Goal: Task Accomplishment & Management: Manage account settings

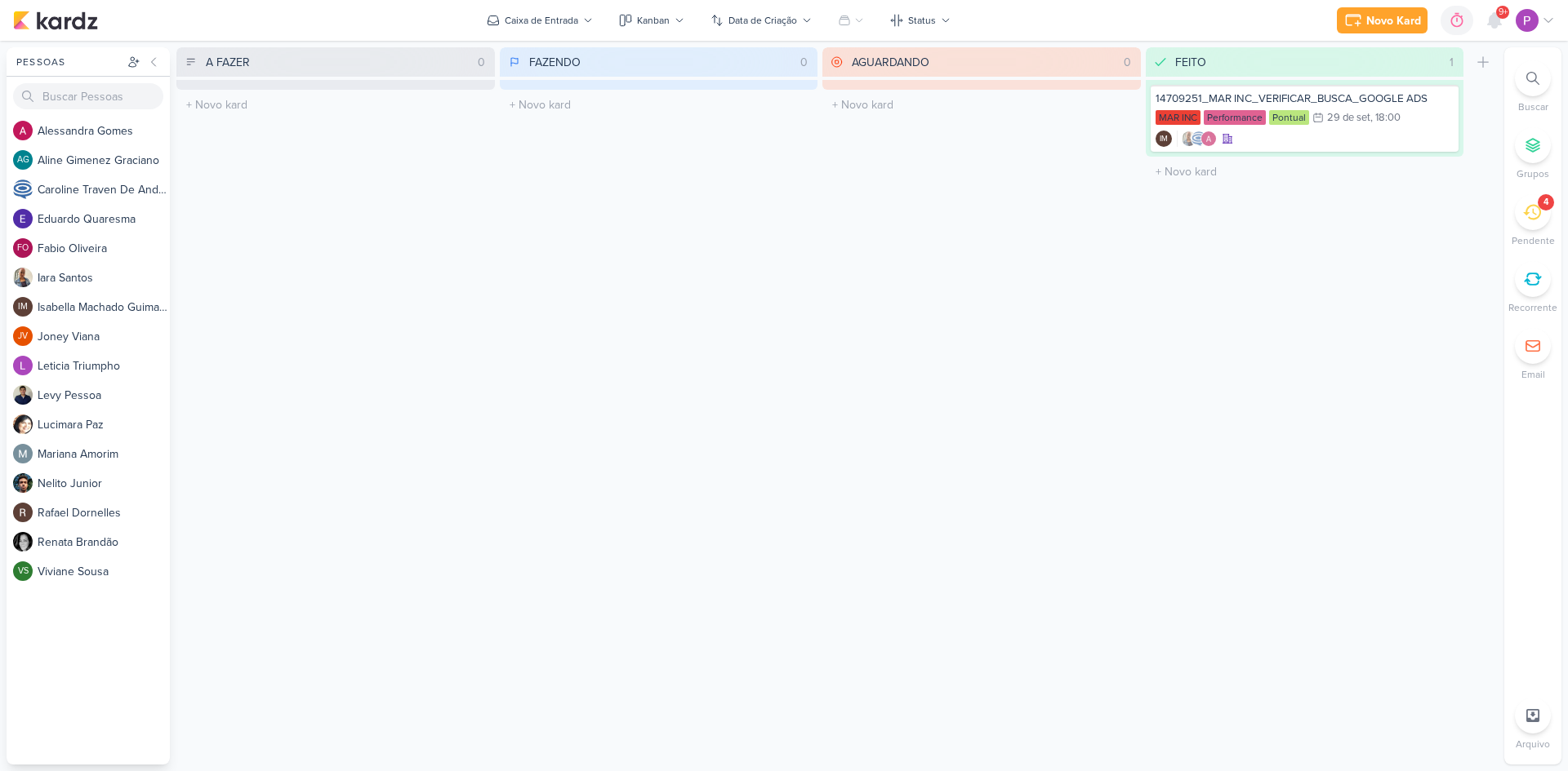
click at [1535, 207] on icon at bounding box center [1532, 212] width 18 height 18
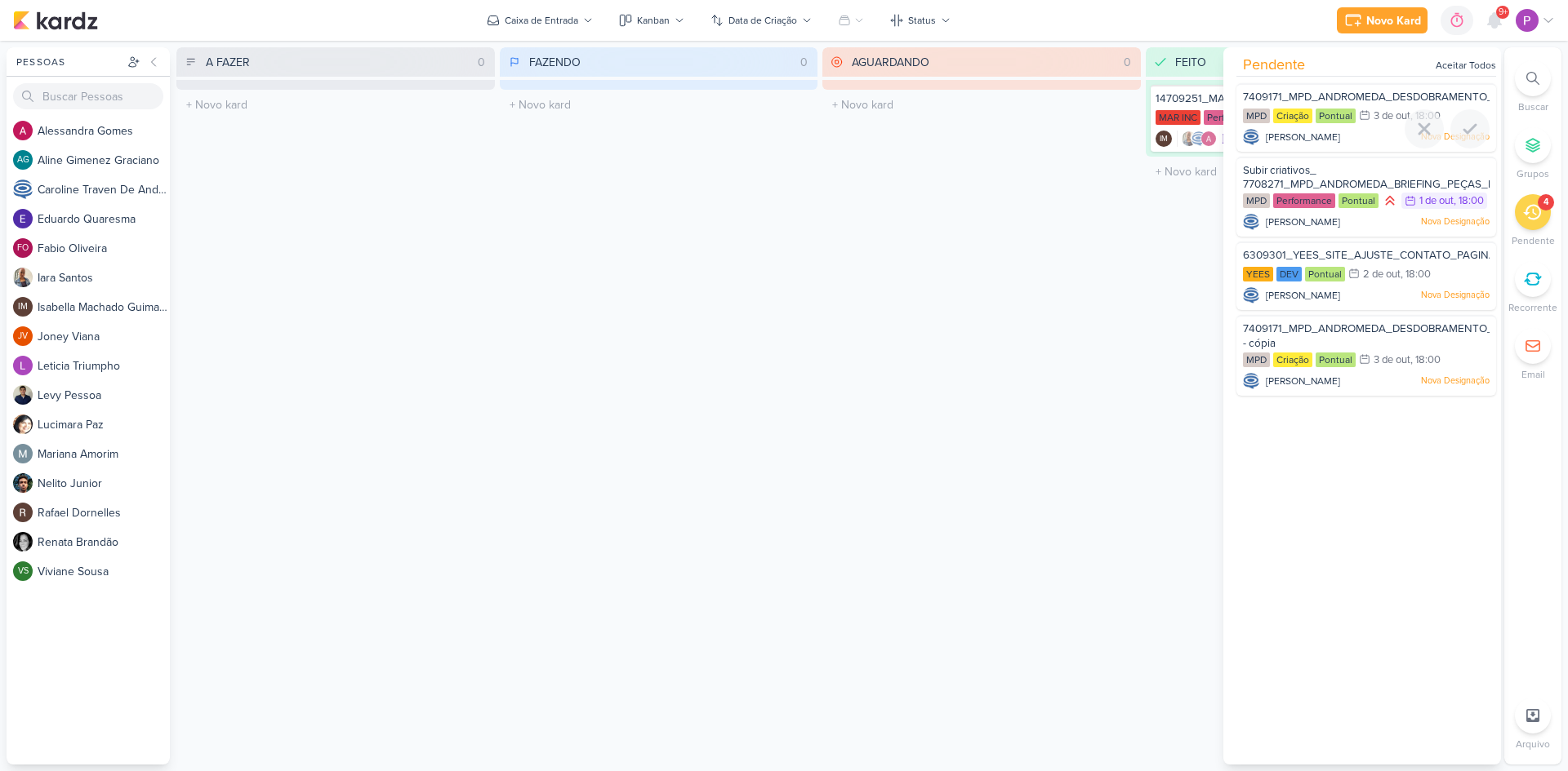
click at [1391, 95] on span "7409171_MPD_ANDROMEDA_DESDOBRAMENTO_PLANTAS" at bounding box center [1391, 96] width 298 height 13
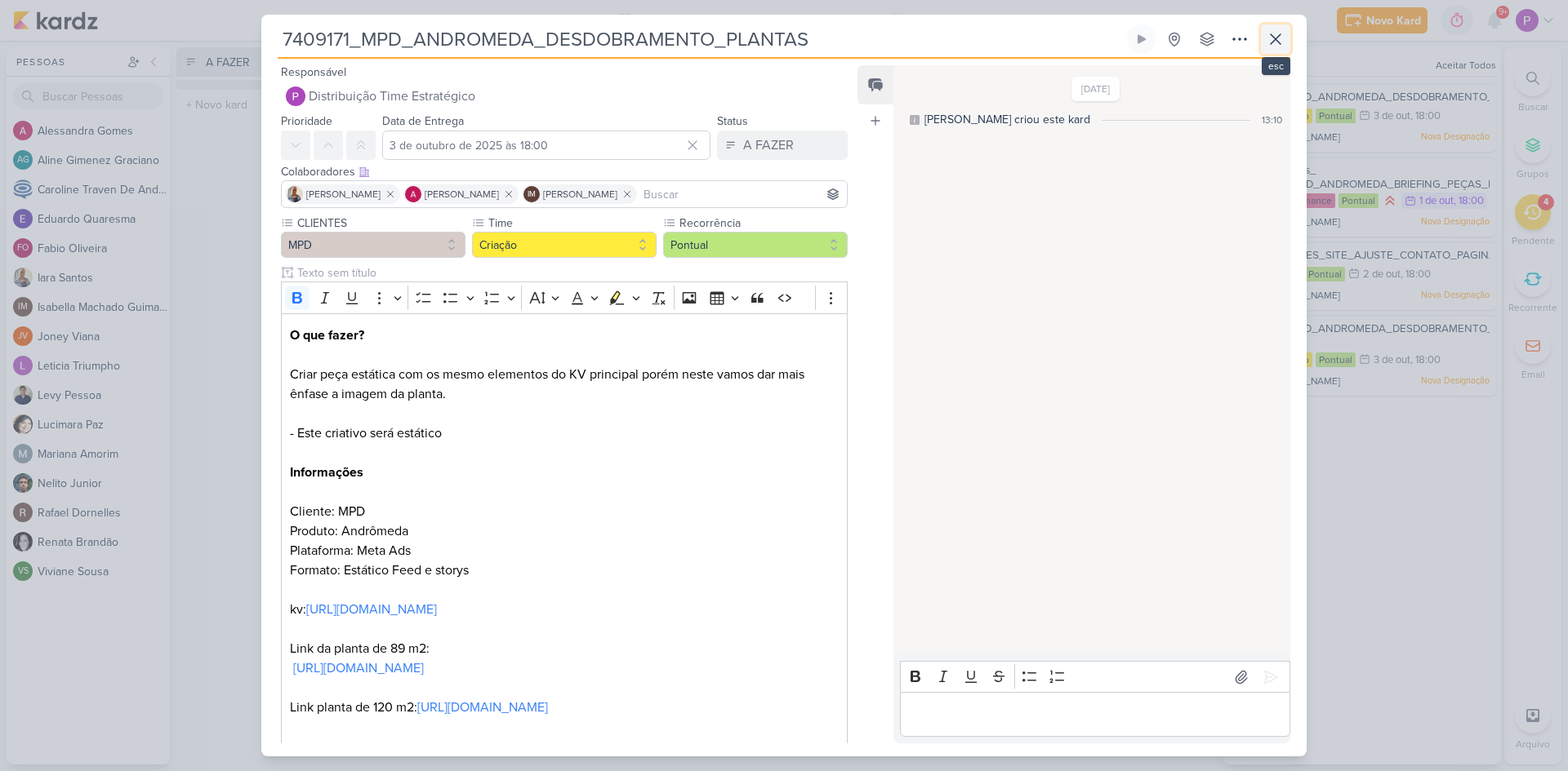
click at [1280, 40] on icon at bounding box center [1276, 39] width 19 height 19
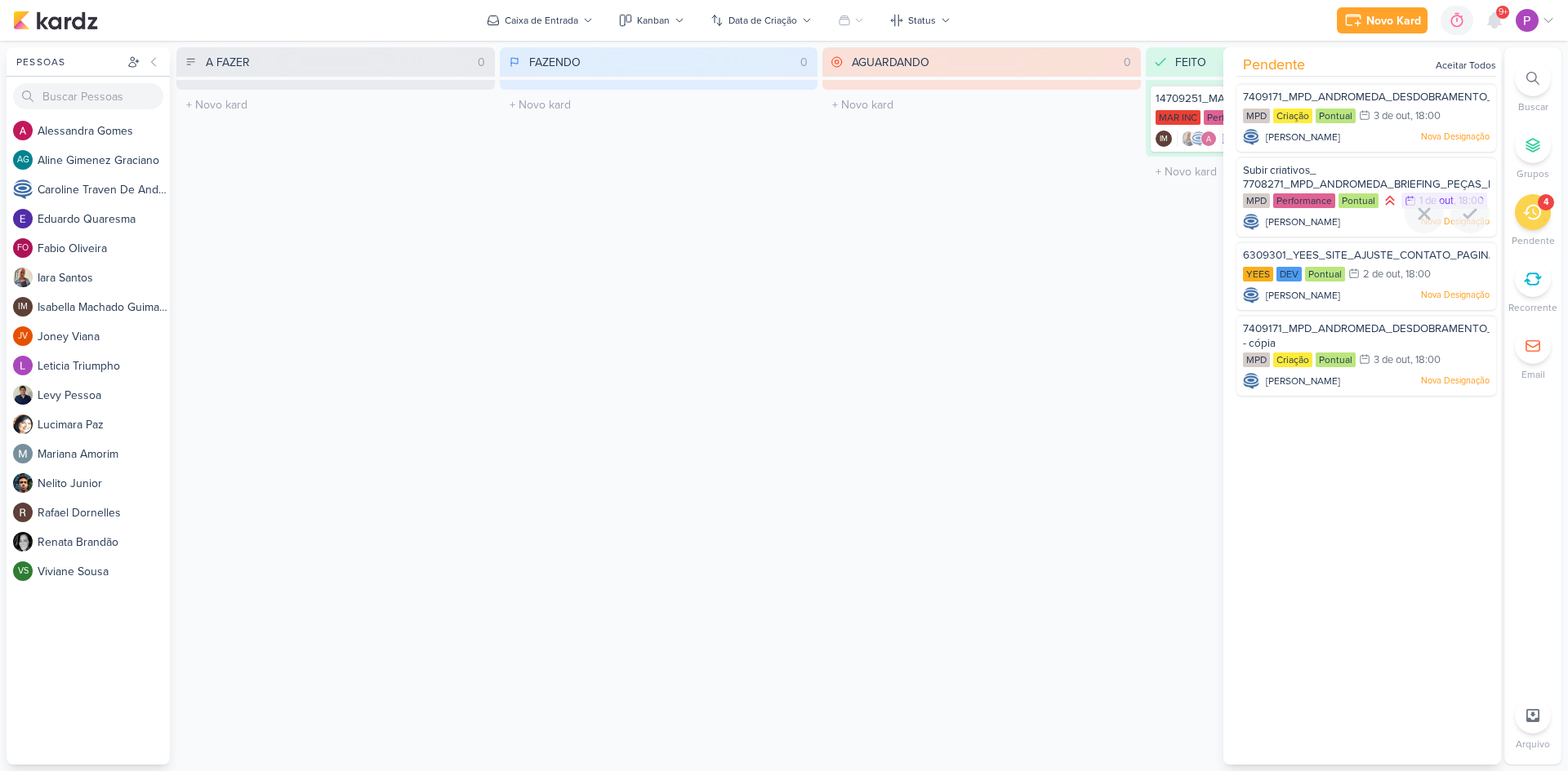
click at [1327, 178] on span "Subir criativos_ 7708271_MPD_ANDROMEDA_BRIEFING_PEÇAS_NOVO_KV_LANÇAMENTO" at bounding box center [1432, 177] width 378 height 28
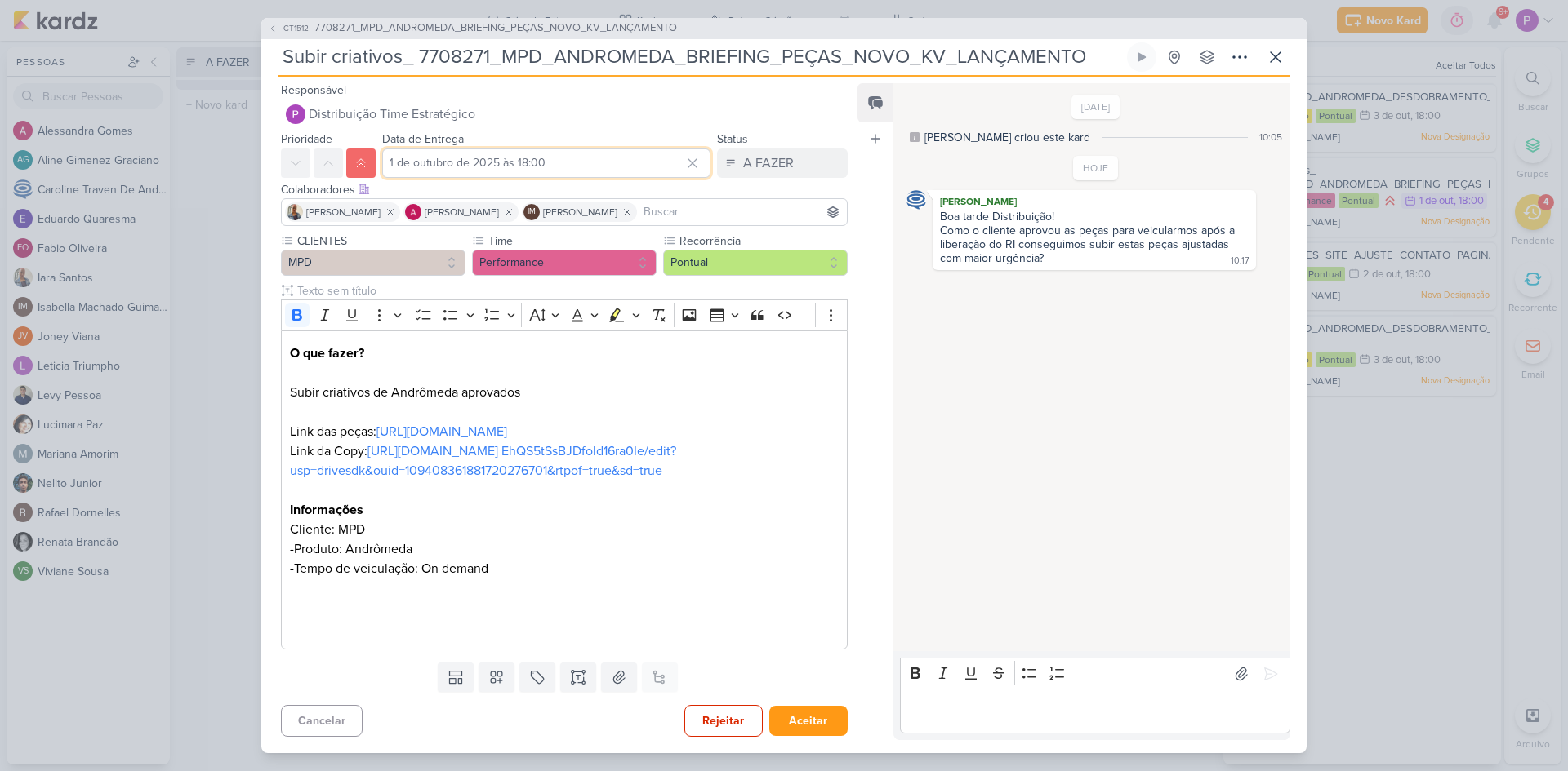
click at [446, 167] on input "1 de outubro de 2025 às 18:00" at bounding box center [546, 163] width 328 height 29
click at [585, 245] on div at bounding box center [588, 250] width 25 height 23
type input "30 de setembro de 2025 às 18:00"
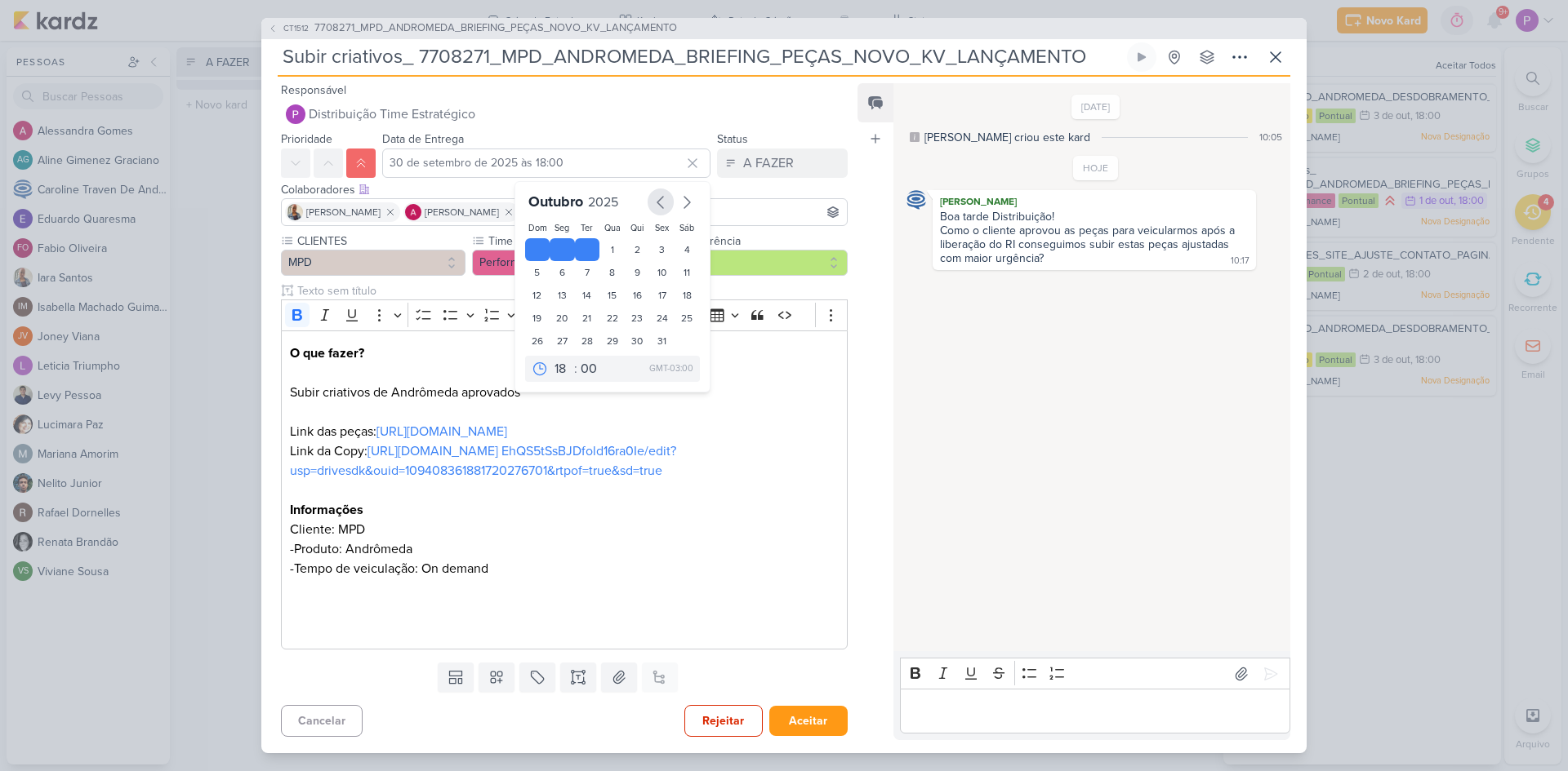
click at [654, 198] on icon "button" at bounding box center [661, 203] width 19 height 19
click at [585, 335] on div "30" at bounding box center [588, 341] width 25 height 24
click at [1007, 720] on p "Editor editing area: main" at bounding box center [1094, 712] width 374 height 19
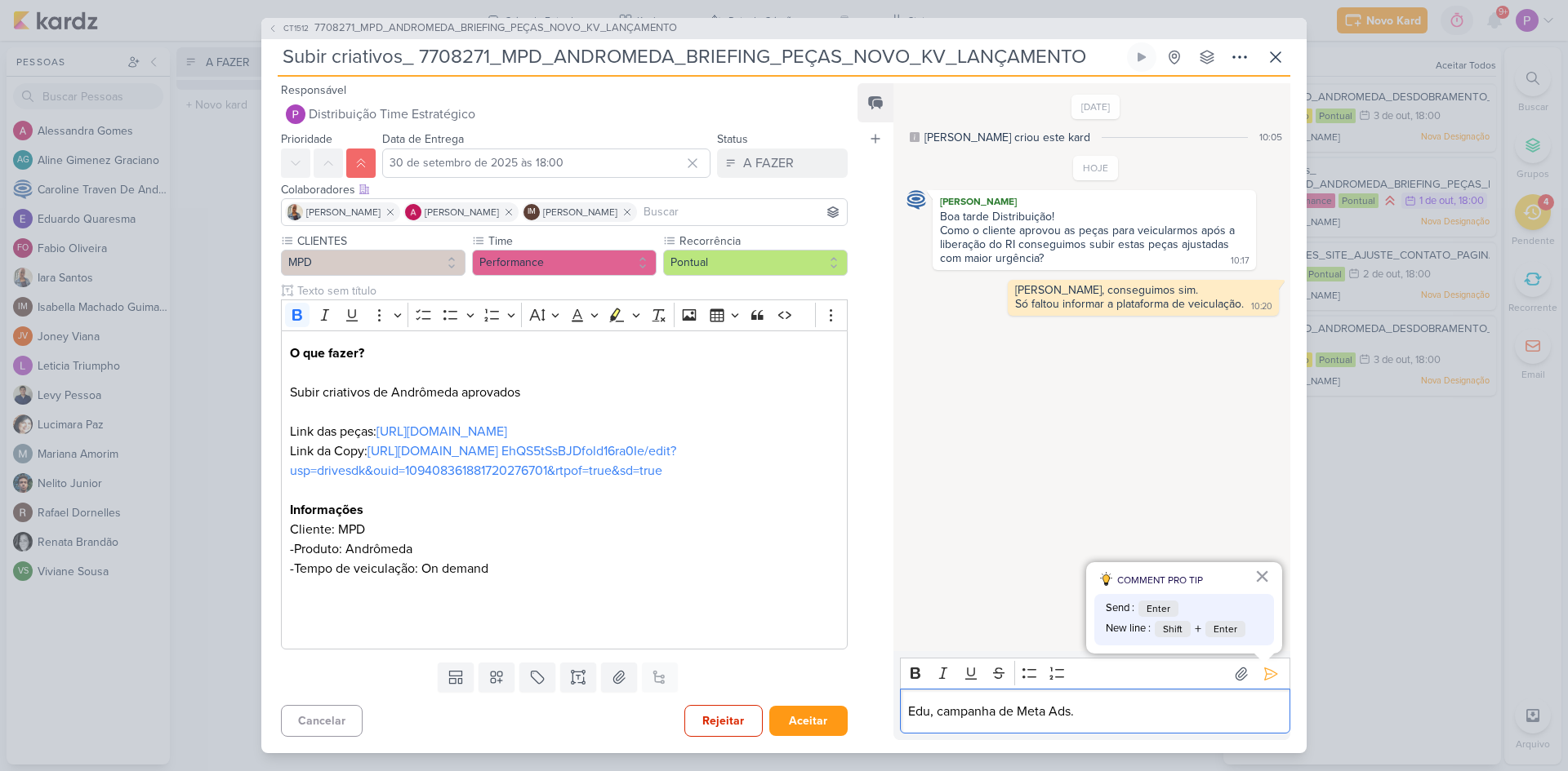
click at [930, 718] on p "Edu, campanha de Meta Ads." at bounding box center [1094, 712] width 374 height 19
click at [1089, 707] on p "Edu, campanha de Meta Ads." at bounding box center [1094, 712] width 374 height 19
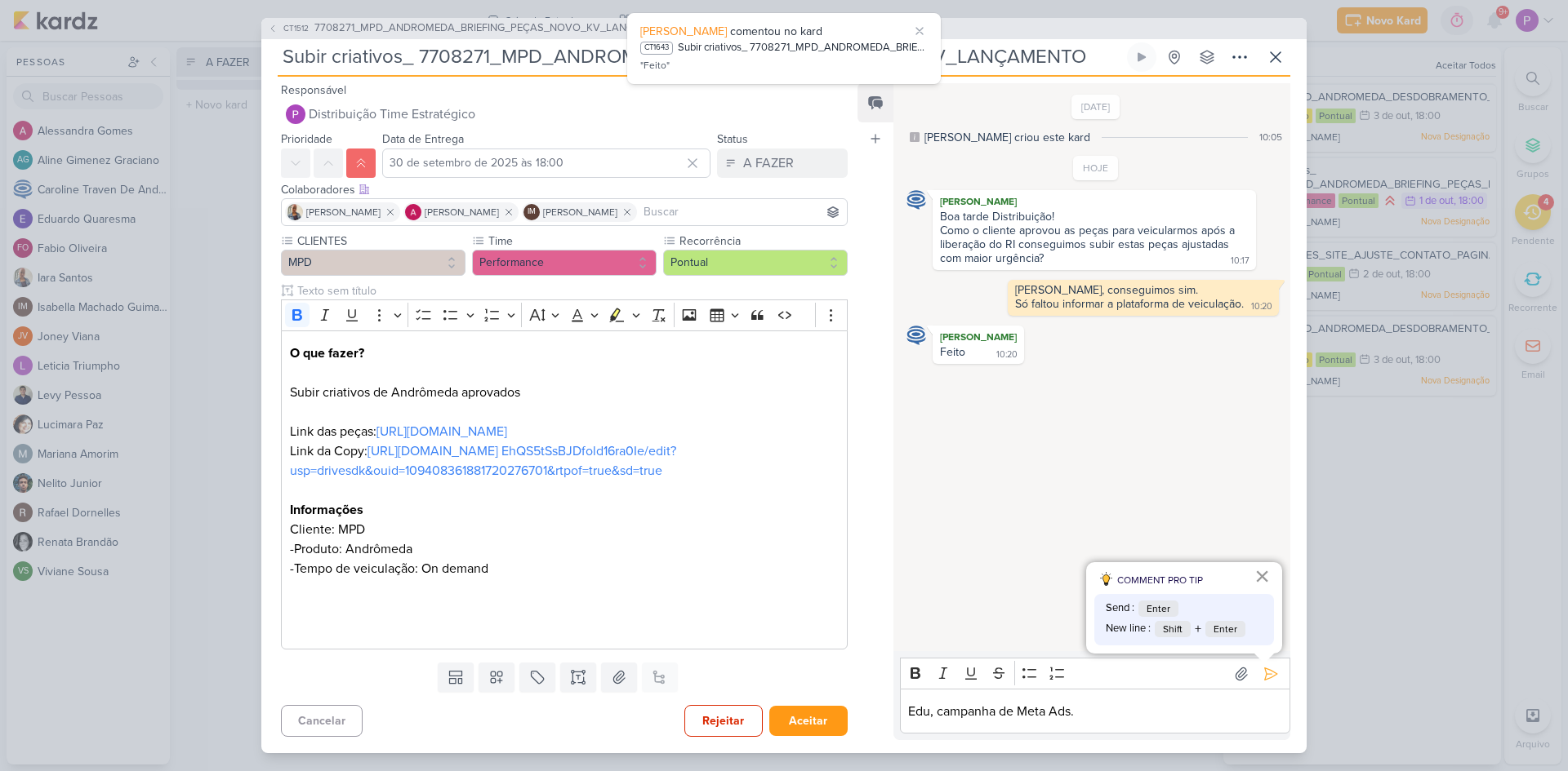
click at [1261, 574] on button "×" at bounding box center [1262, 576] width 16 height 26
click at [1267, 64] on button at bounding box center [1276, 57] width 29 height 29
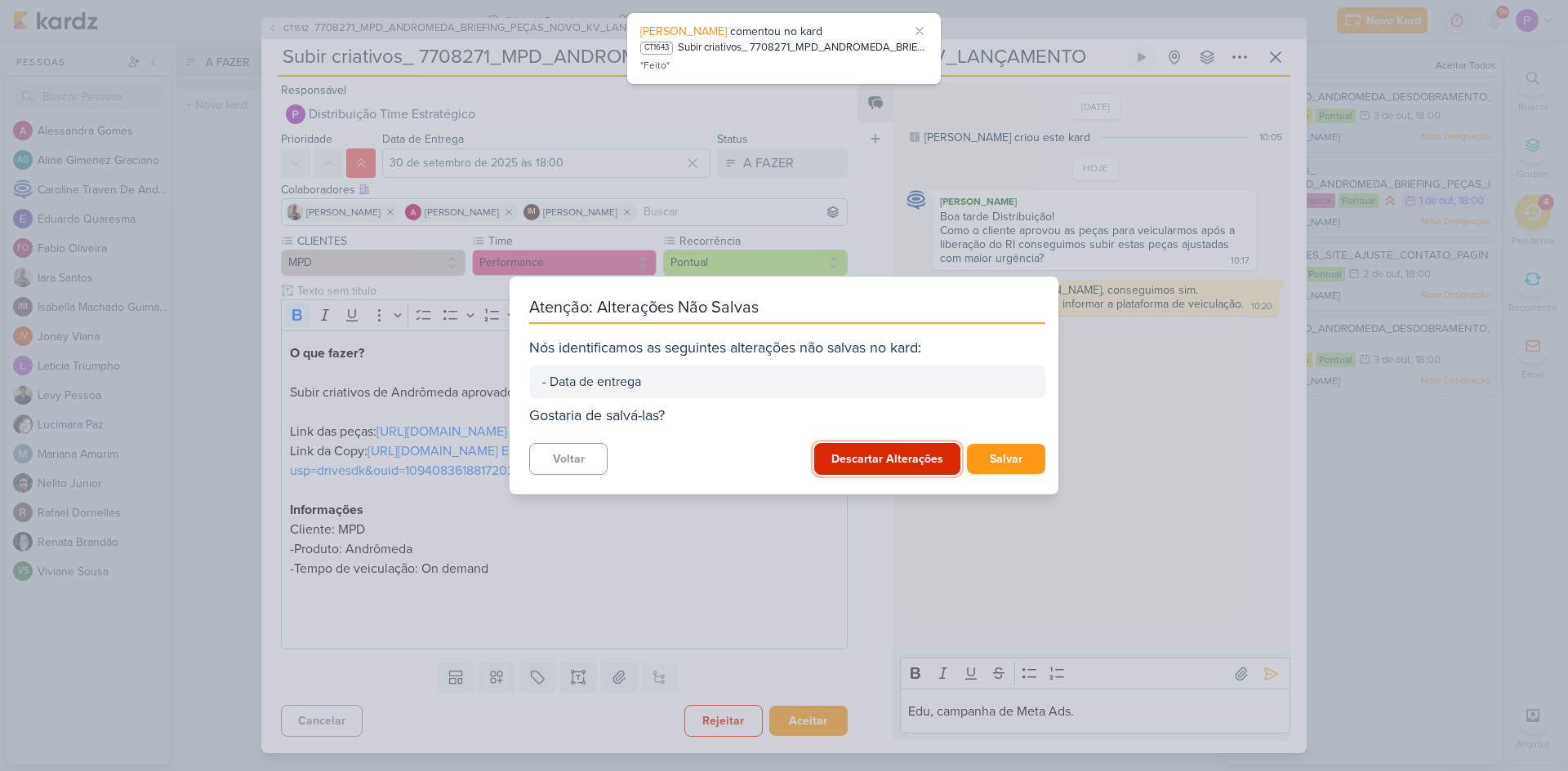
click at [852, 461] on button "Descartar Alterações" at bounding box center [887, 459] width 147 height 32
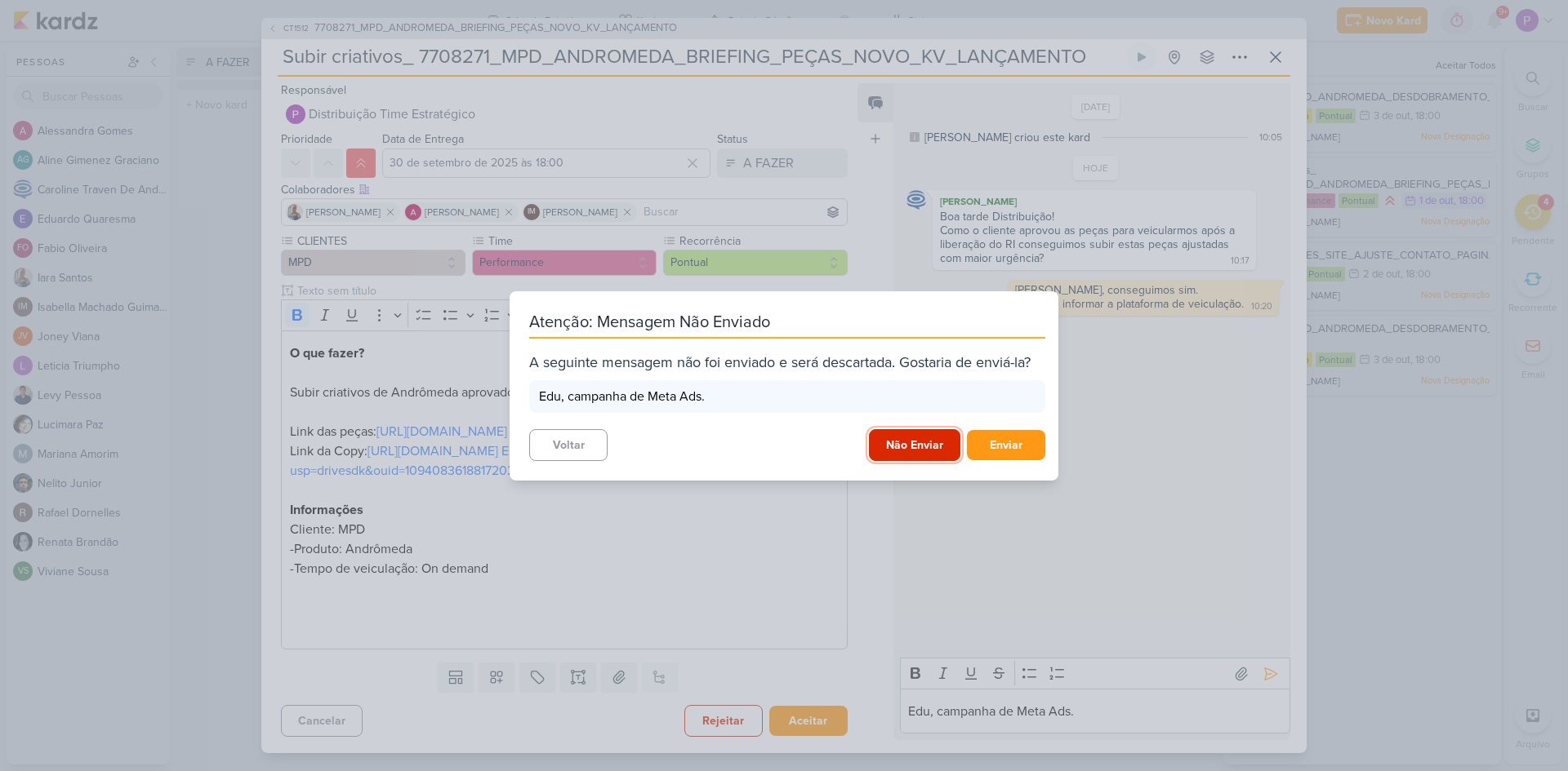
click at [905, 451] on button "Não Enviar" at bounding box center [915, 445] width 91 height 32
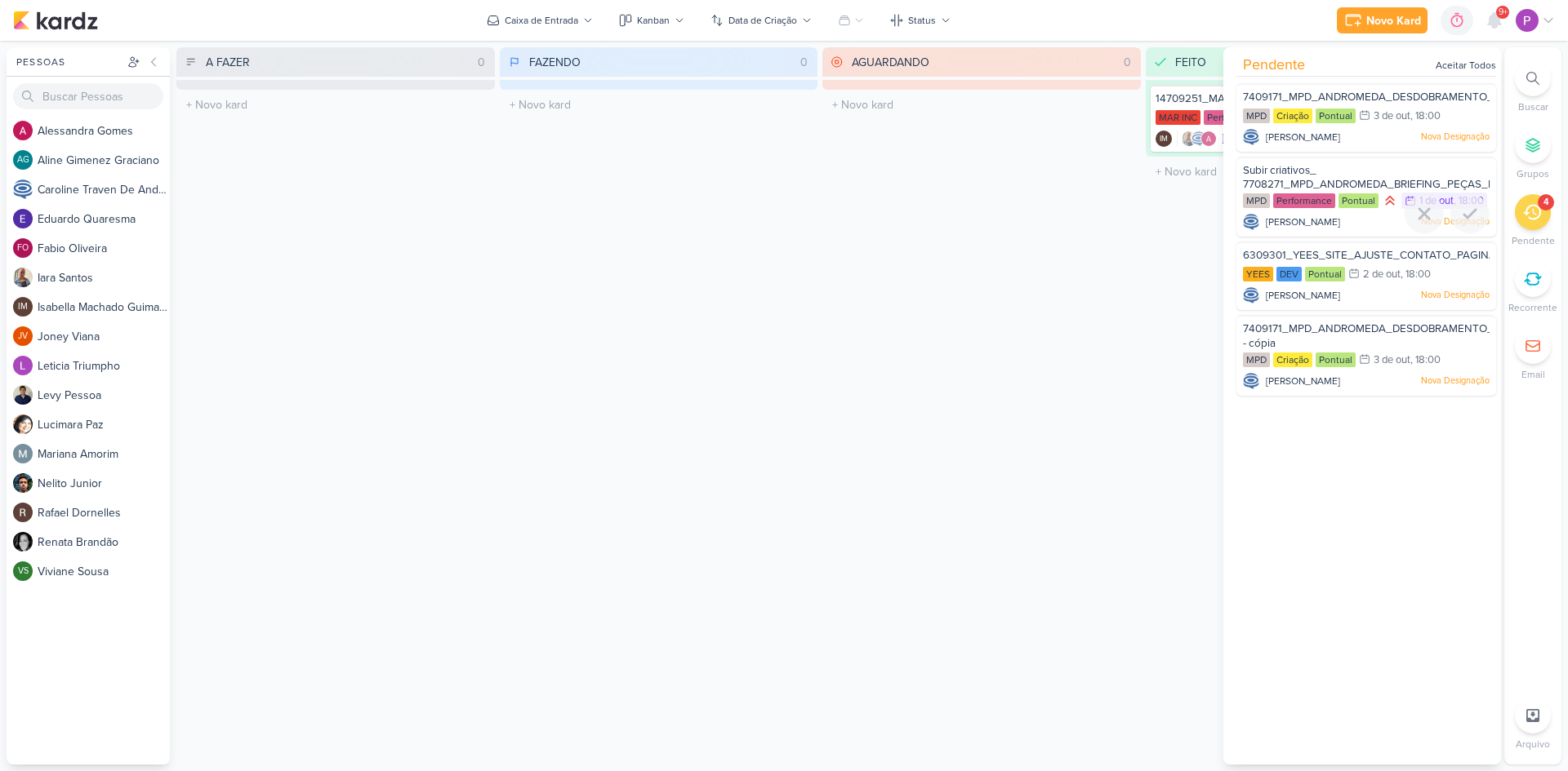
click at [1406, 177] on div "Subir criativos_ 7708271_MPD_ANDROMEDA_BRIEFING_PEÇAS_NOVO_KV_LANÇAMENTO" at bounding box center [1366, 177] width 246 height 30
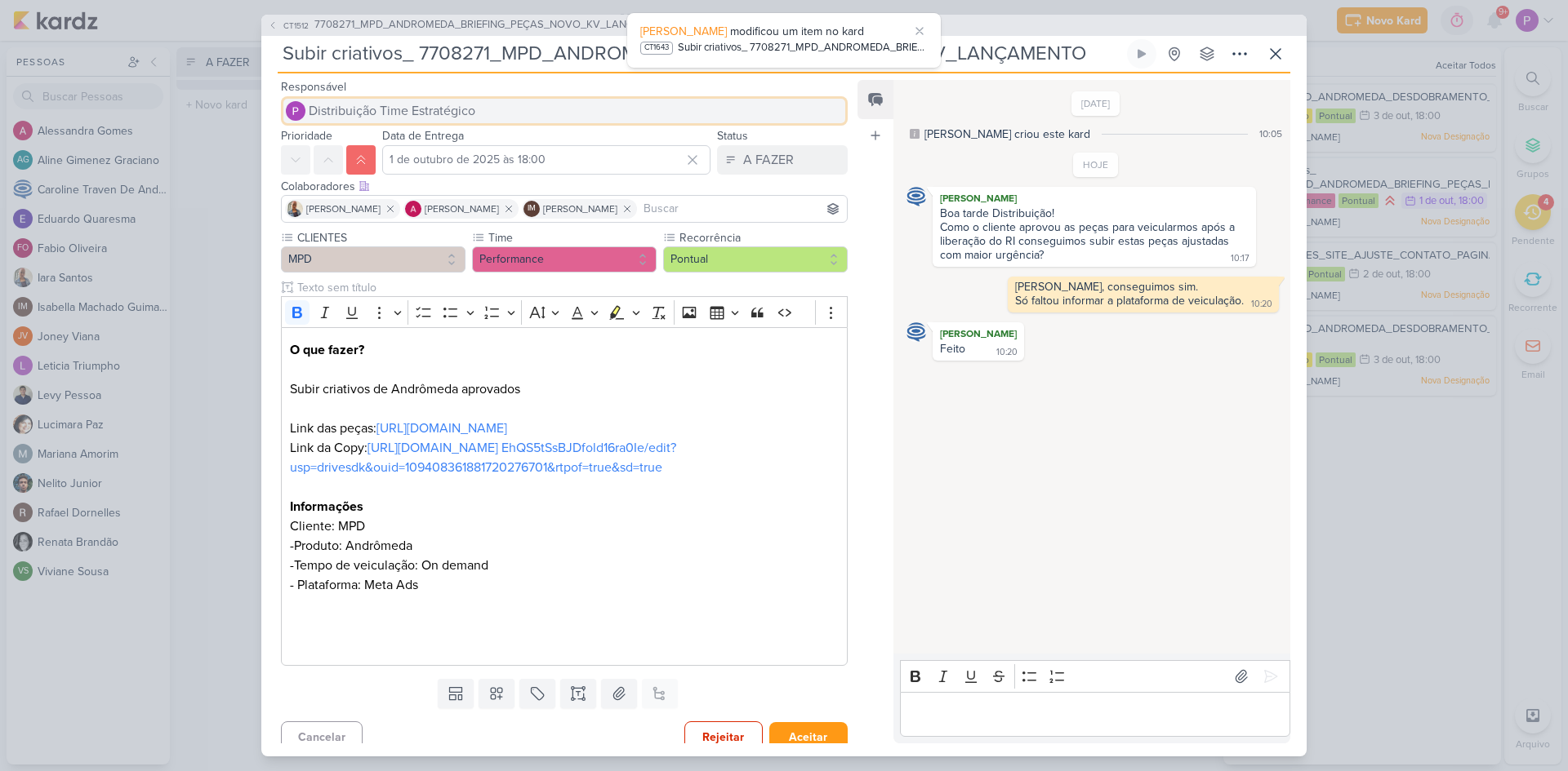
click at [401, 104] on span "Distribuição Time Estratégico" at bounding box center [392, 111] width 167 height 19
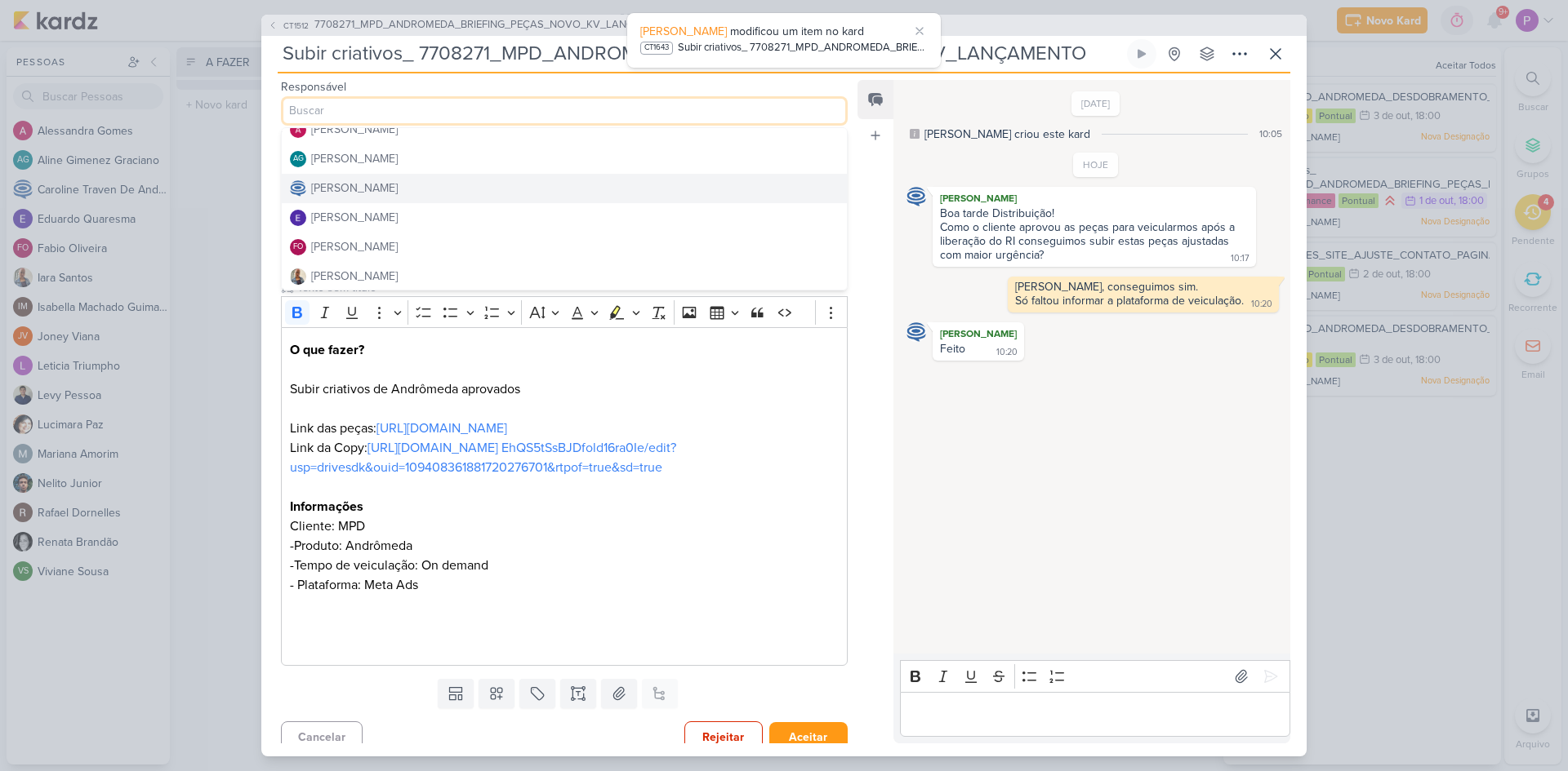
scroll to position [81, 0]
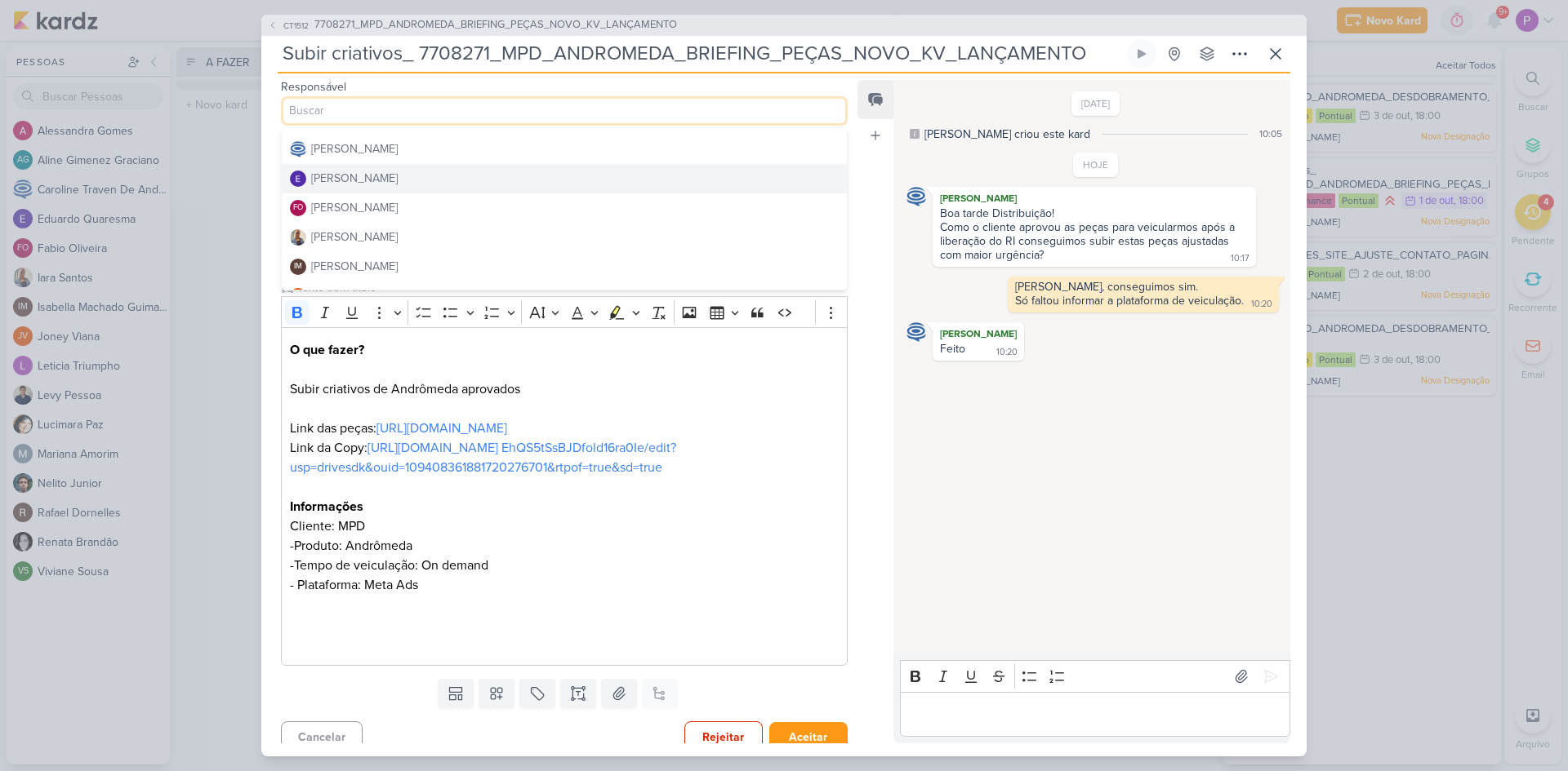
click at [398, 177] on div "[PERSON_NAME]" at bounding box center [354, 178] width 86 height 17
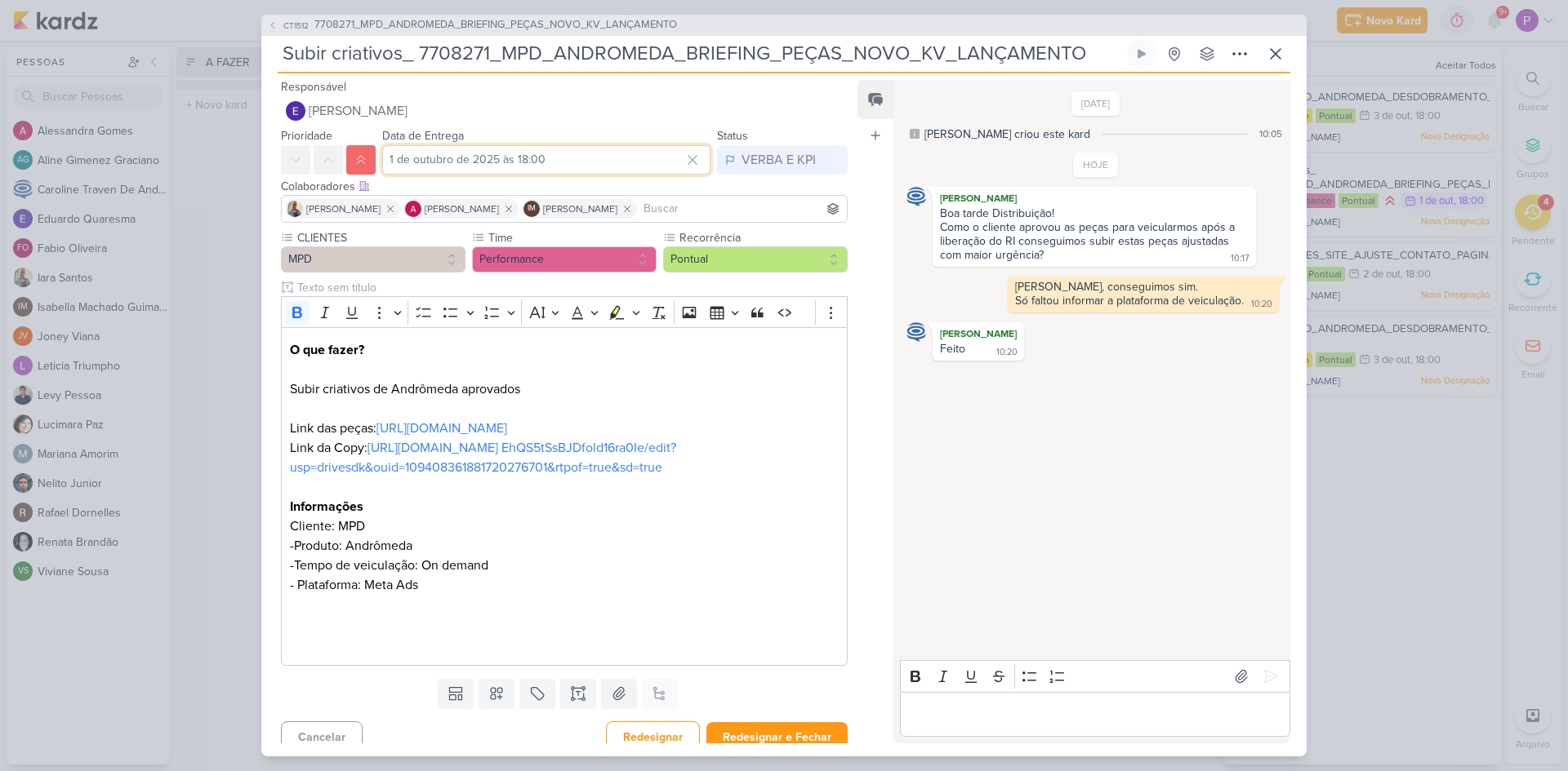
click at [454, 170] on input "1 de outubro de 2025 às 18:00" at bounding box center [546, 160] width 328 height 29
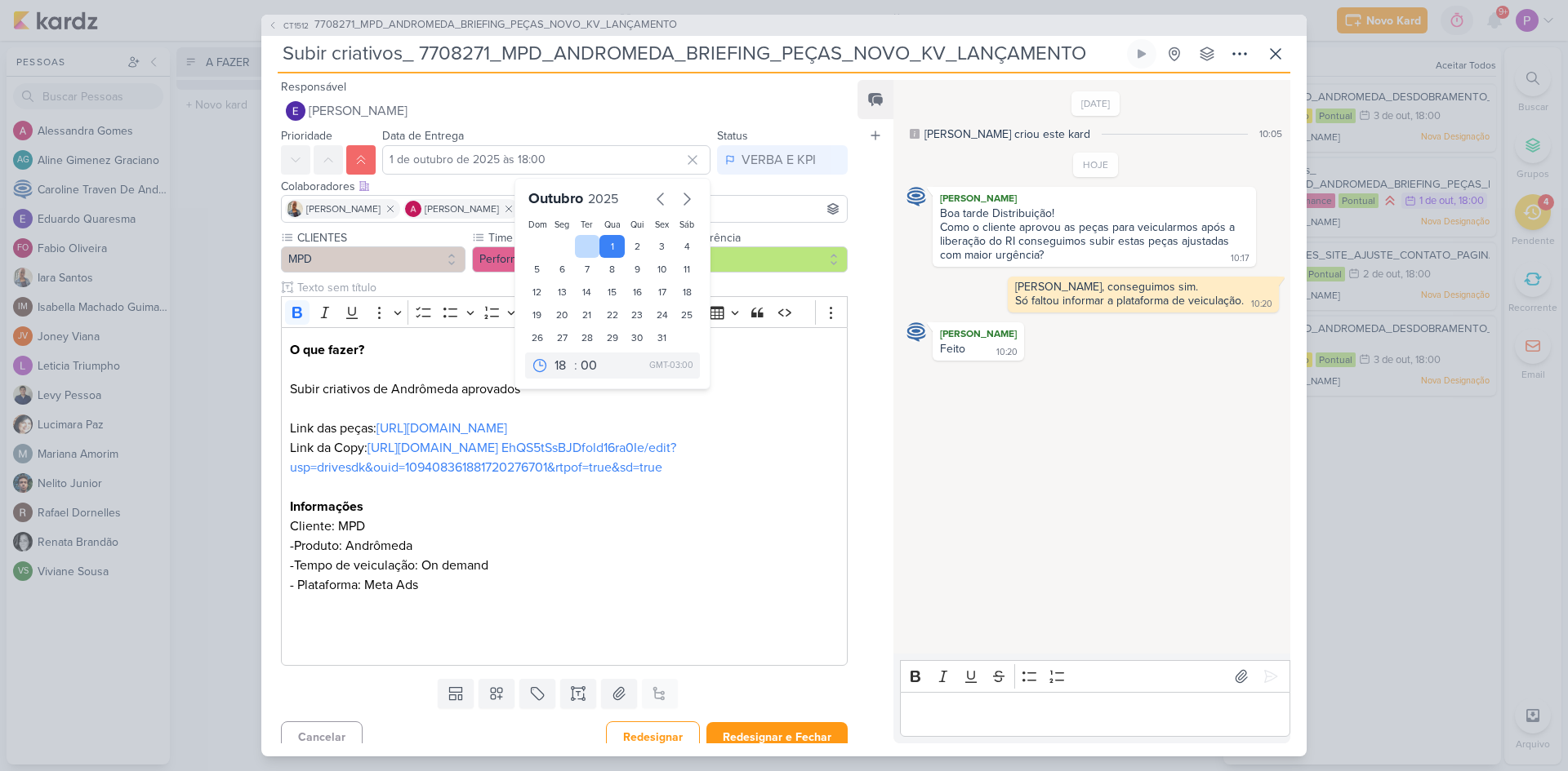
click at [581, 239] on div at bounding box center [588, 246] width 25 height 23
type input "30 de setembro de 2025 às 18:00"
click at [745, 188] on div "Colaboradores Este kard pode ser visível a usuários da sua organização Este kar…" at bounding box center [565, 186] width 567 height 17
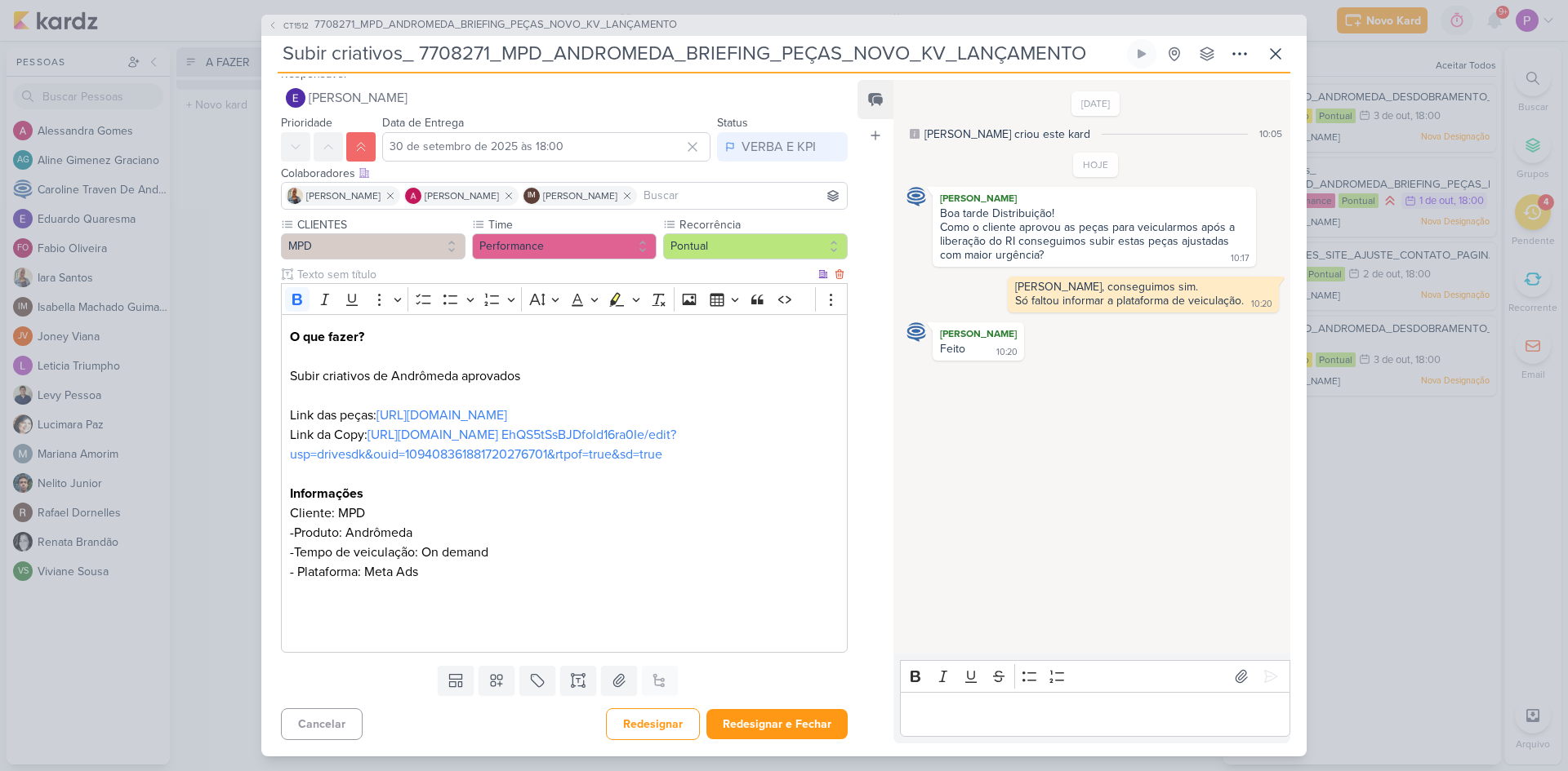
scroll to position [33, 0]
click at [794, 717] on button "Redesignar e Fechar" at bounding box center [777, 723] width 142 height 30
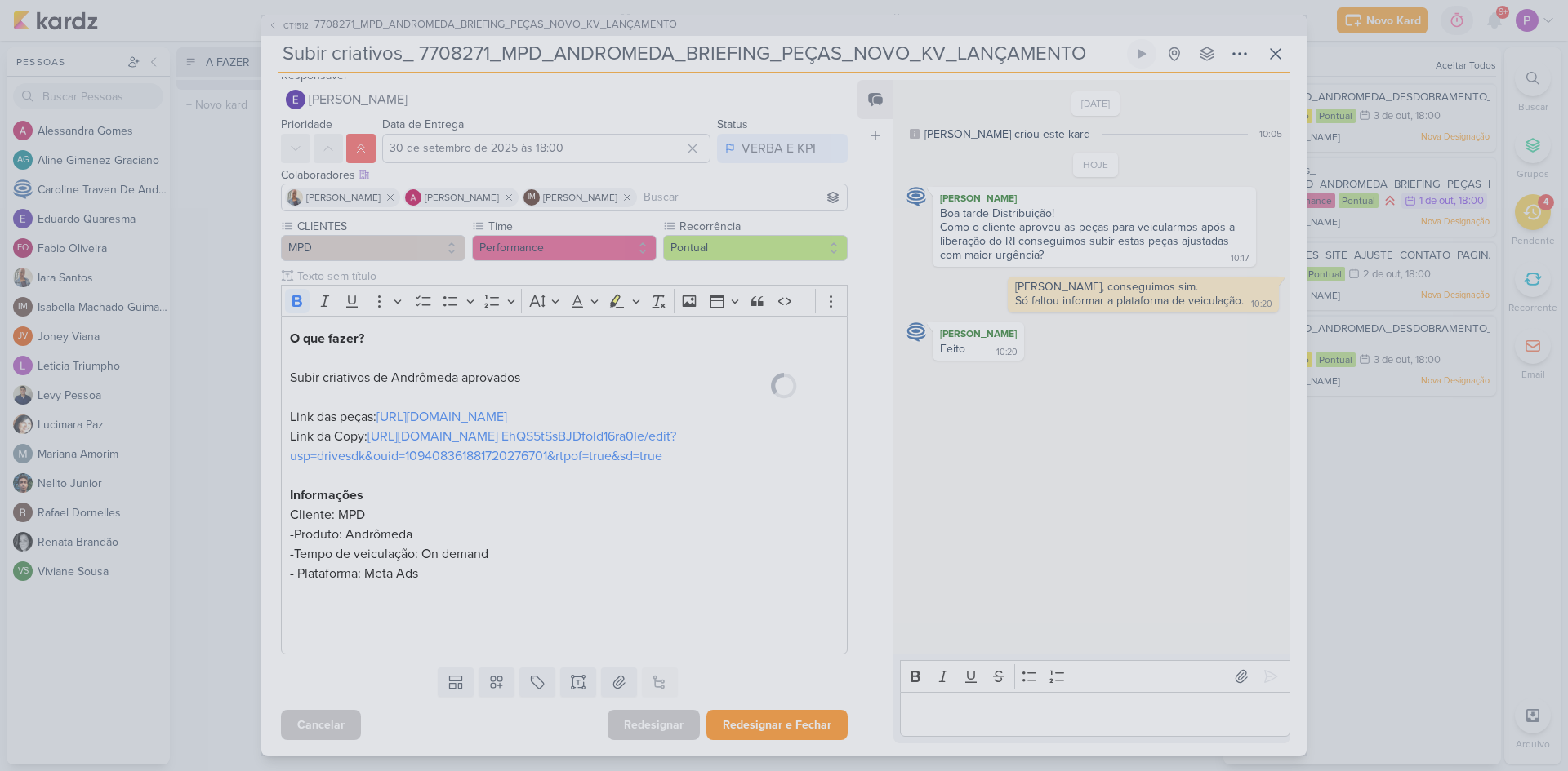
scroll to position [31, 0]
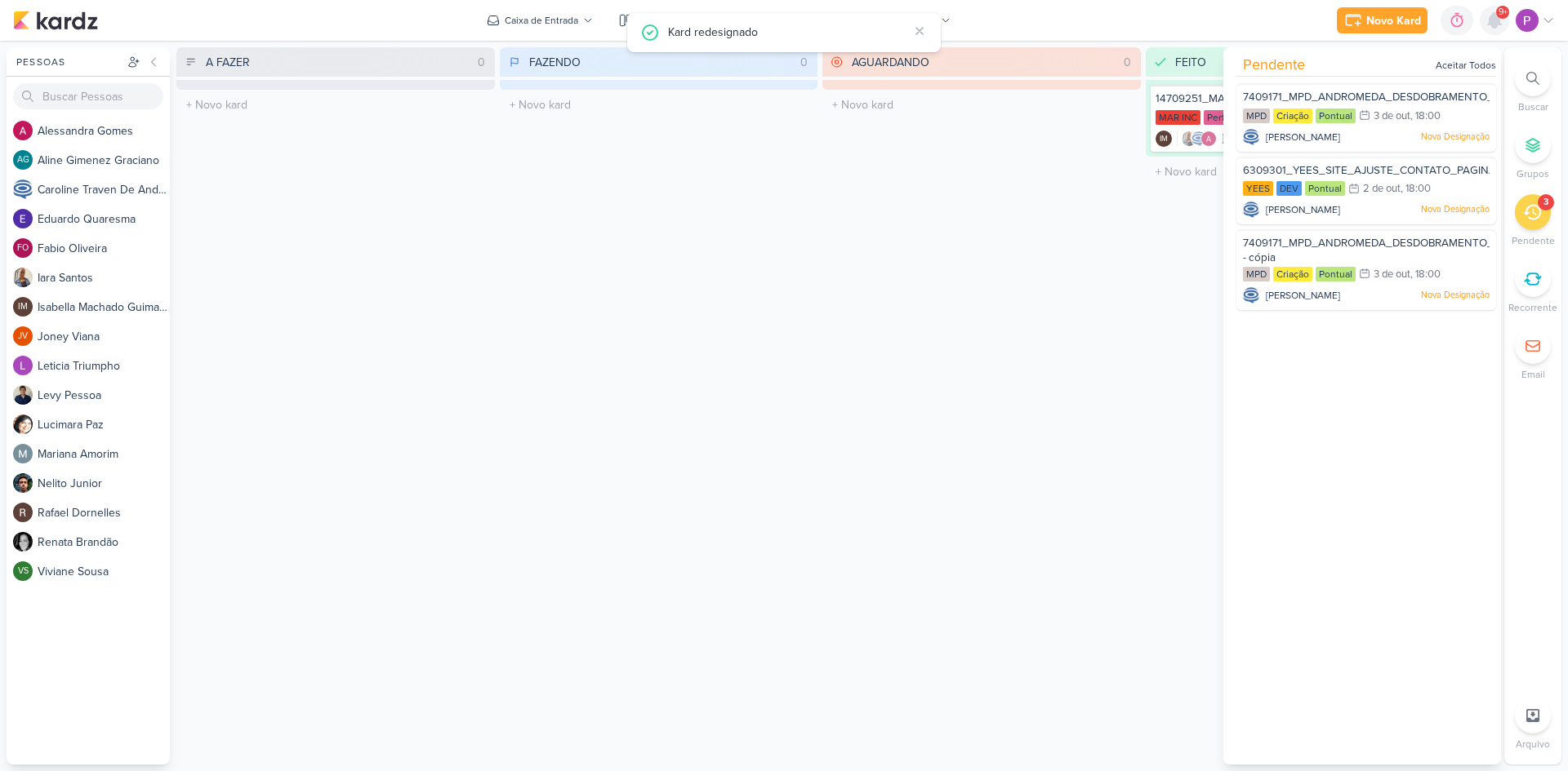
click at [1497, 27] on icon at bounding box center [1494, 19] width 13 height 15
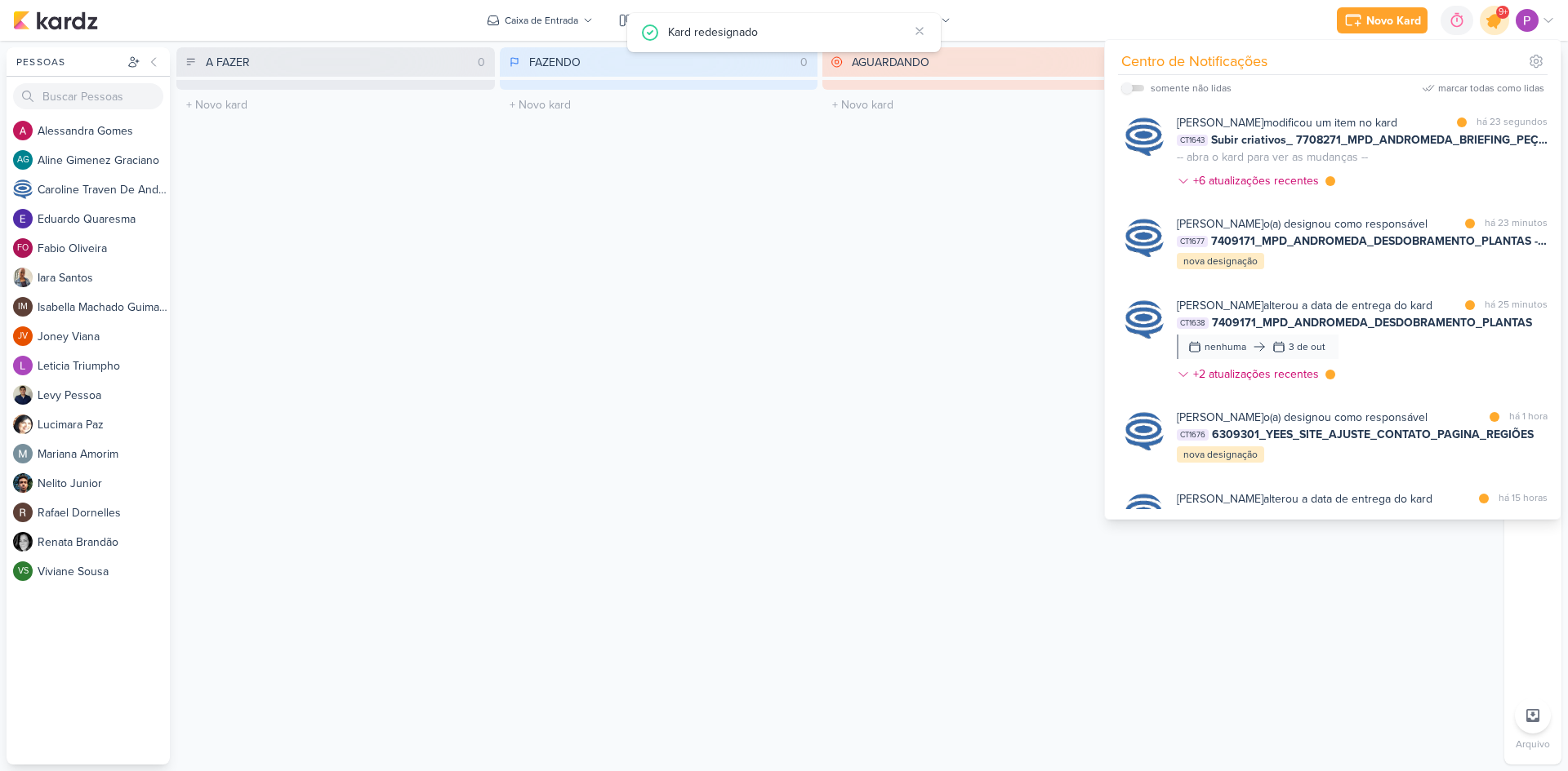
click at [1497, 27] on icon at bounding box center [1494, 20] width 19 height 19
